Goal: Information Seeking & Learning: Learn about a topic

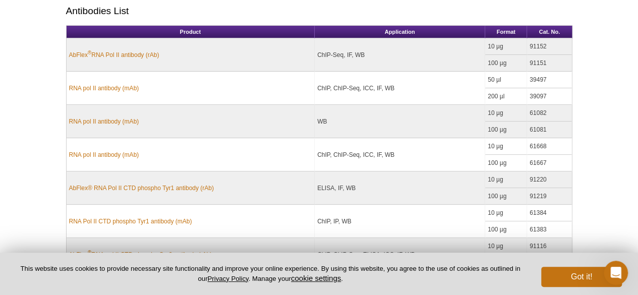
scroll to position [295, 0]
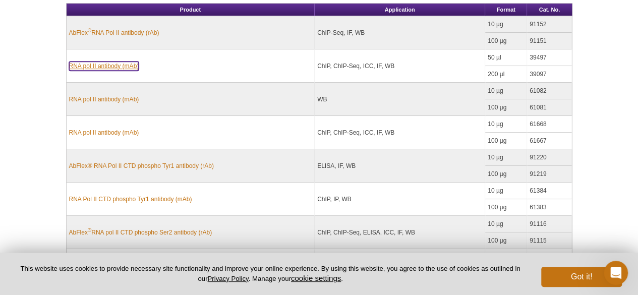
click at [105, 66] on link "RNA pol II antibody (mAb)" at bounding box center [104, 66] width 70 height 9
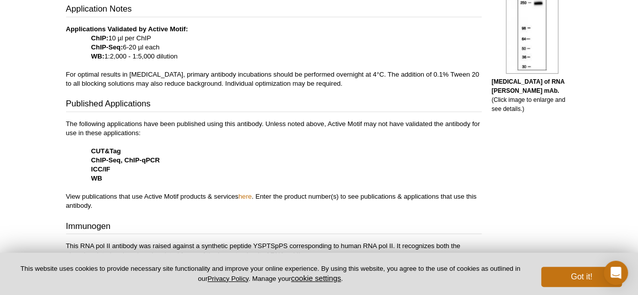
scroll to position [405, 0]
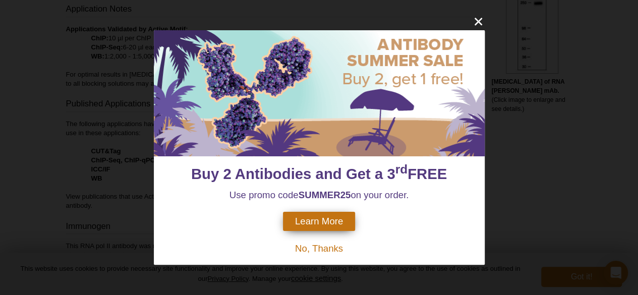
drag, startPoint x: 640, startPoint y: 44, endPoint x: 637, endPoint y: 130, distance: 85.8
click at [482, 19] on icon "close" at bounding box center [478, 21] width 13 height 13
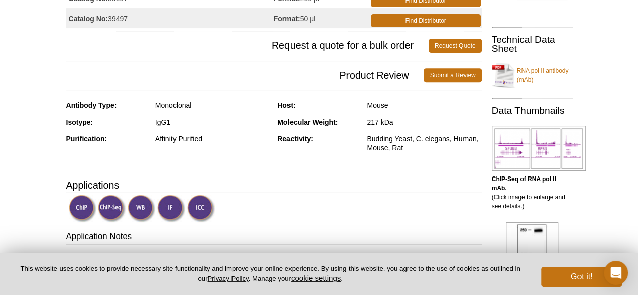
scroll to position [182, 0]
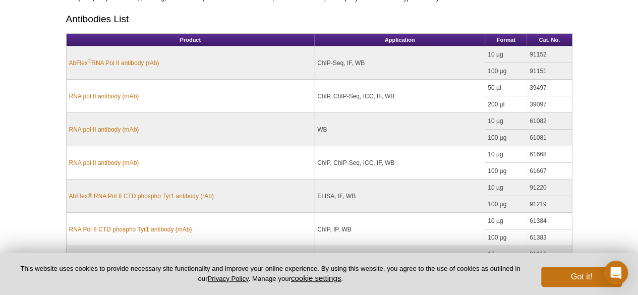
scroll to position [173, 0]
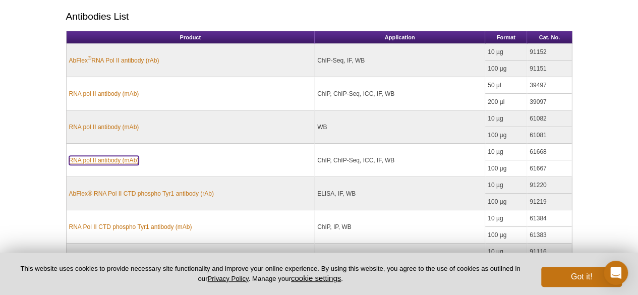
click at [108, 158] on link "RNA pol II antibody (mAb)" at bounding box center [104, 160] width 70 height 9
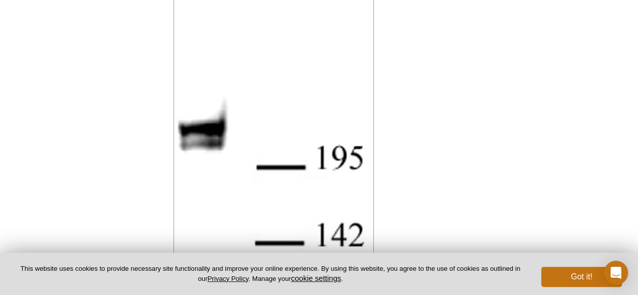
scroll to position [1953, 0]
